Goal: Task Accomplishment & Management: Use online tool/utility

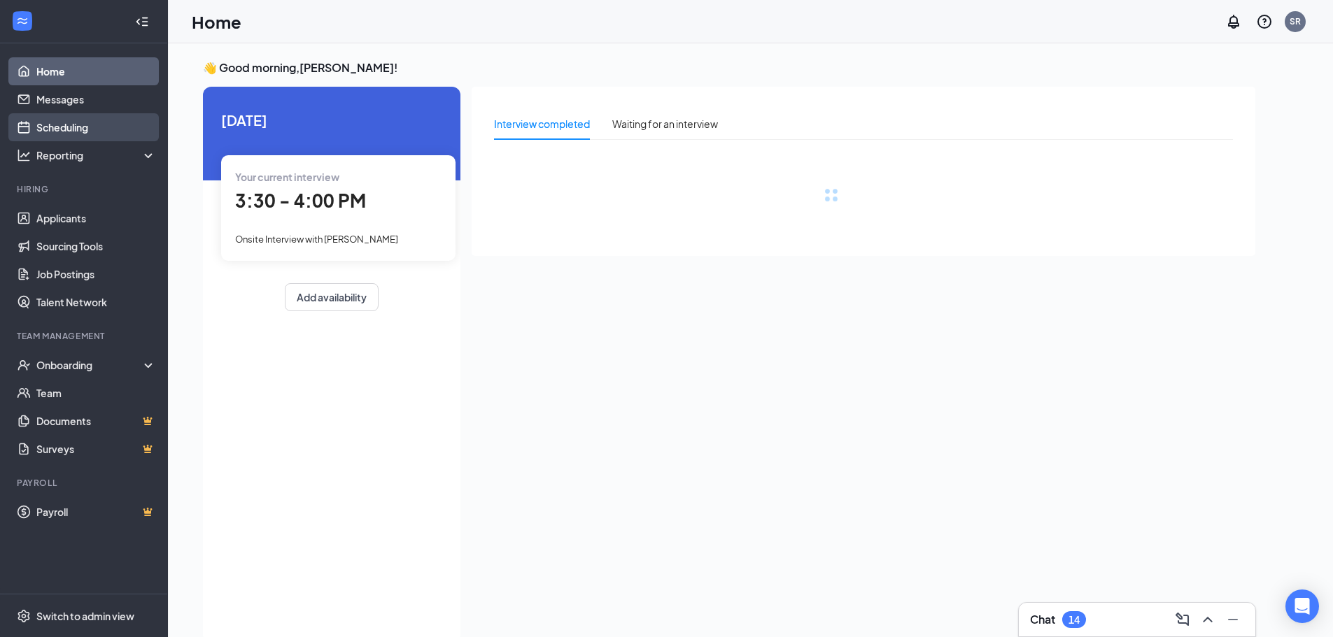
click at [77, 127] on link "Scheduling" at bounding box center [96, 127] width 120 height 28
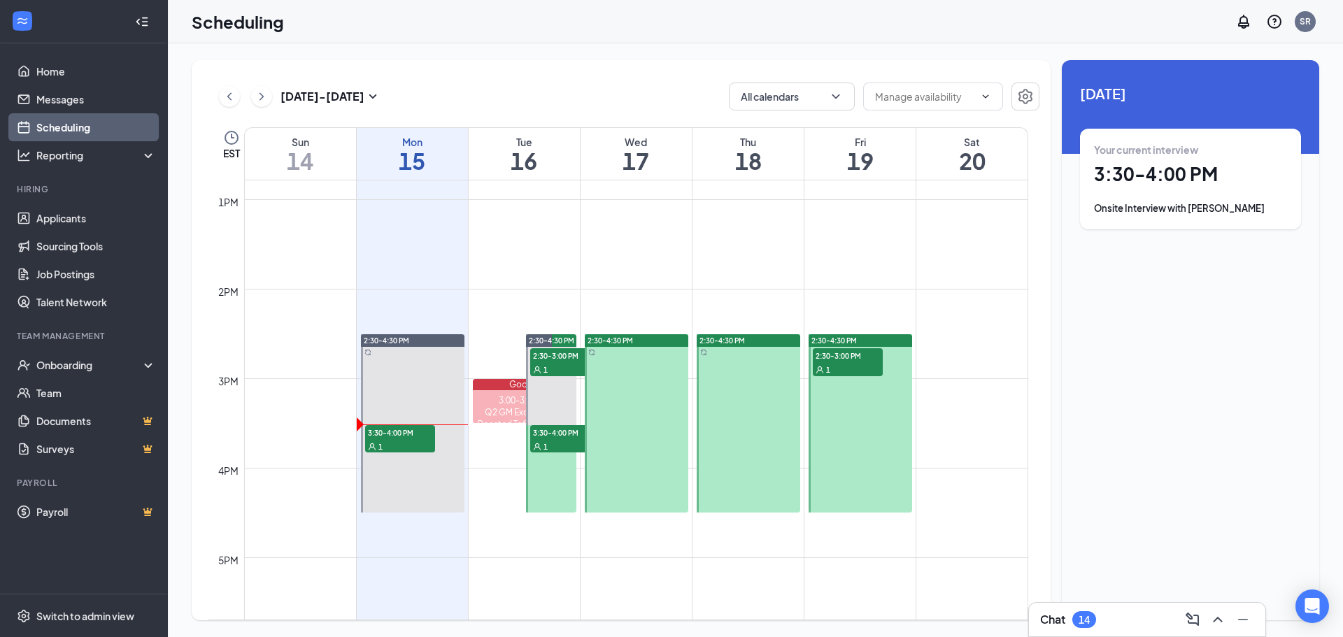
scroll to position [1232, 0]
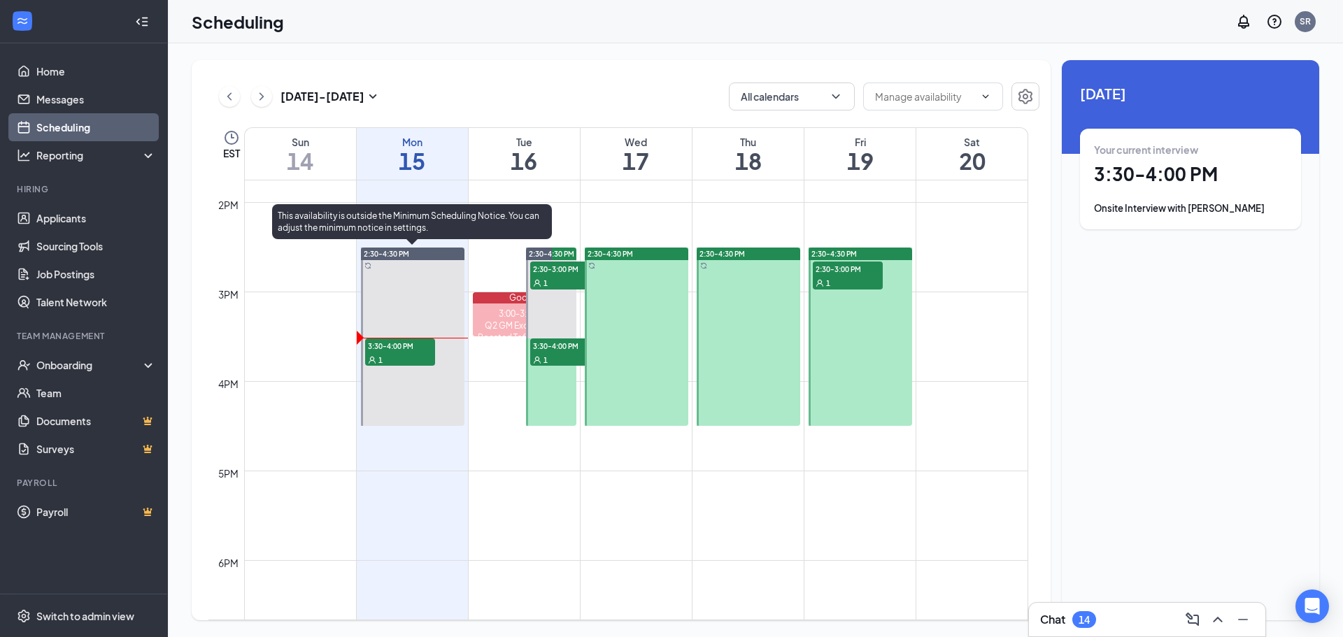
click at [412, 349] on span "3:30-4:00 PM" at bounding box center [400, 346] width 70 height 14
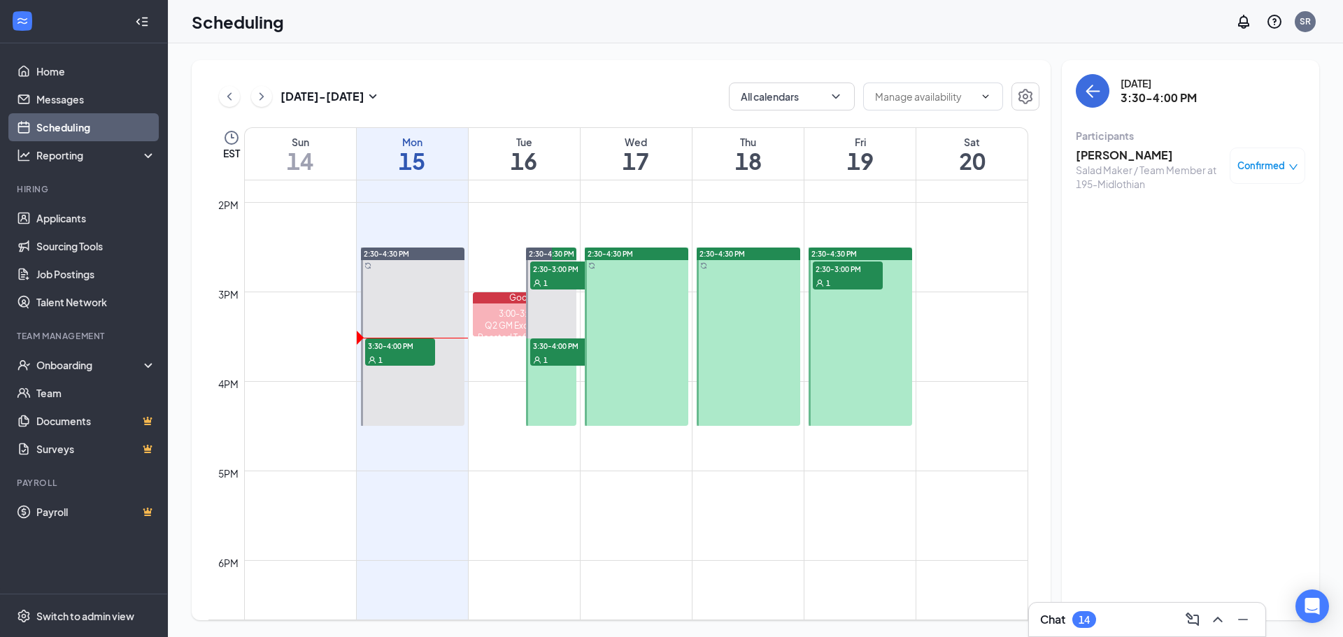
click at [1106, 148] on h3 "[PERSON_NAME]" at bounding box center [1149, 155] width 147 height 15
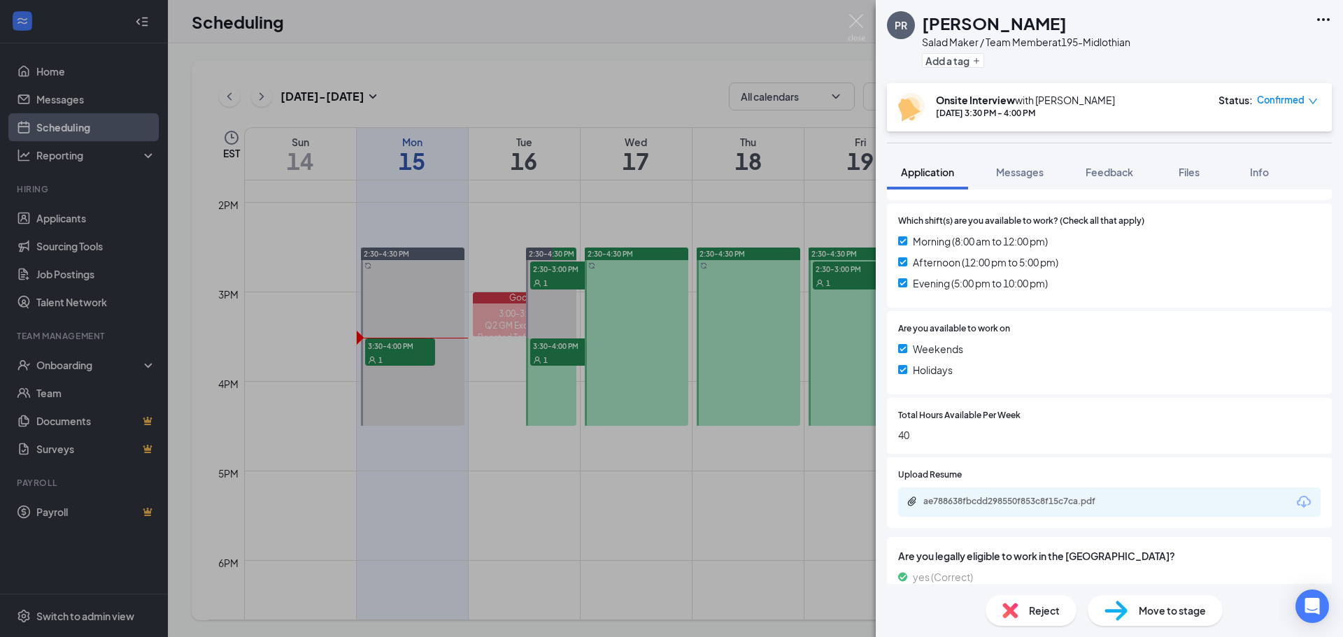
scroll to position [467, 0]
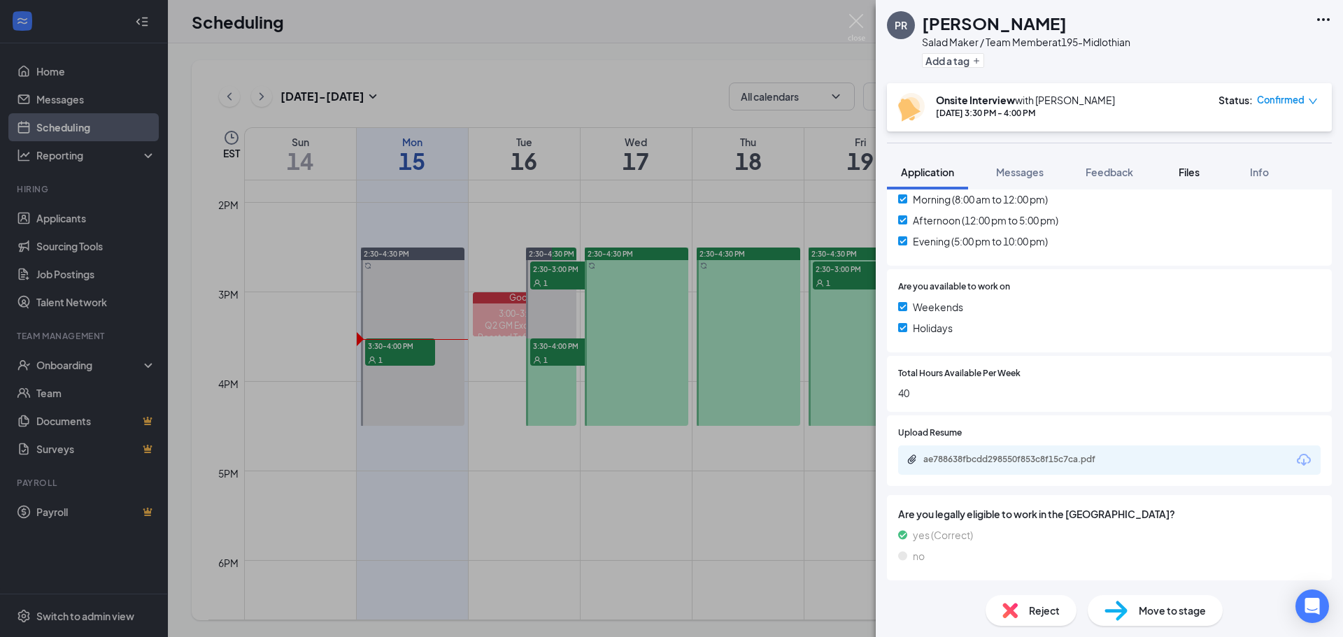
click at [1193, 174] on span "Files" at bounding box center [1189, 172] width 21 height 13
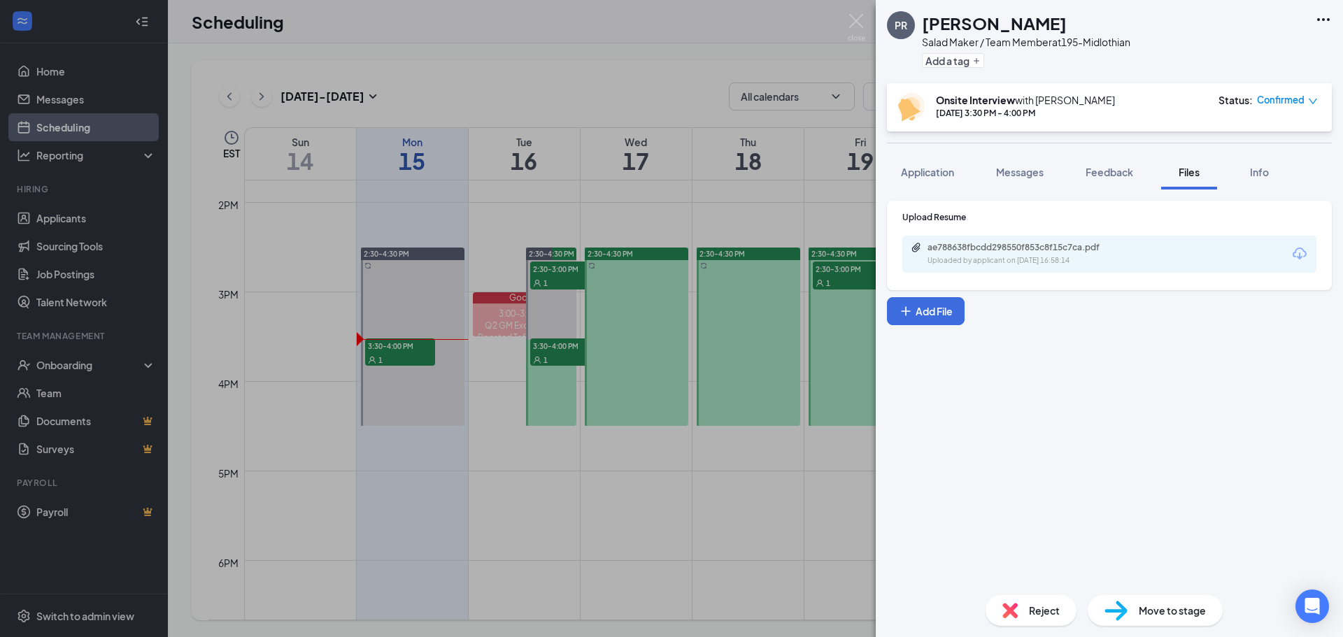
click at [1068, 245] on div "ae788638fbcdd298550f853c8f15c7ca.pdf" at bounding box center [1026, 247] width 196 height 11
